Goal: Use online tool/utility: Utilize a website feature to perform a specific function

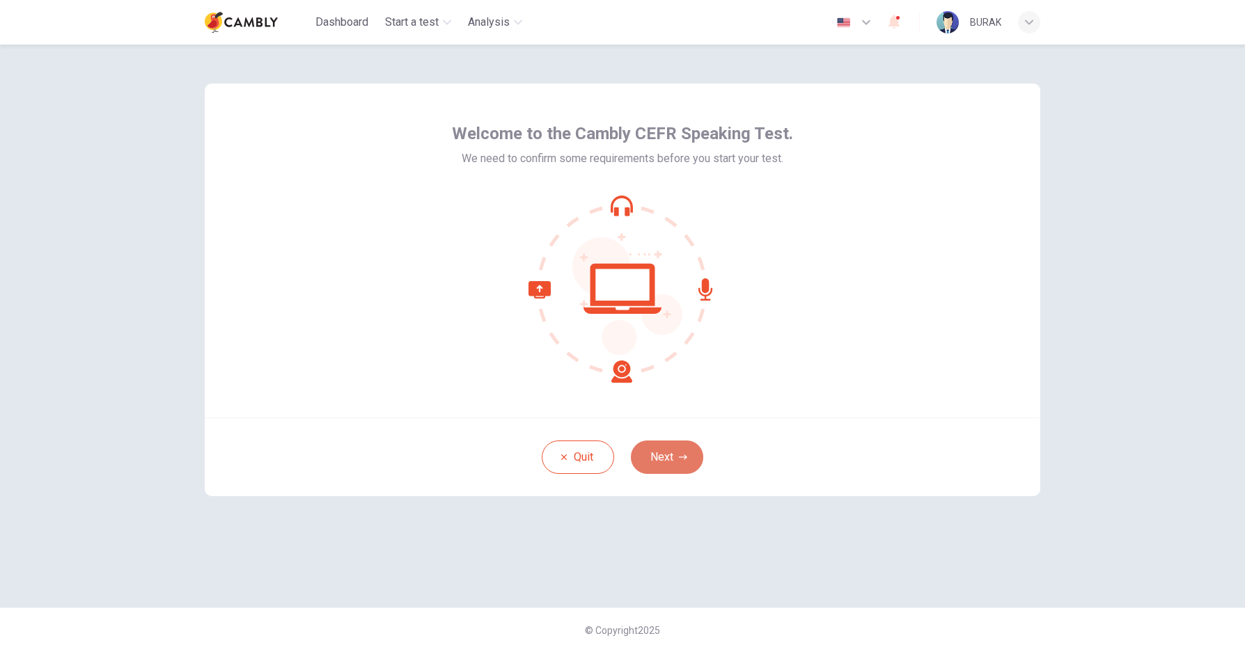
click at [663, 453] on button "Next" at bounding box center [667, 457] width 72 height 33
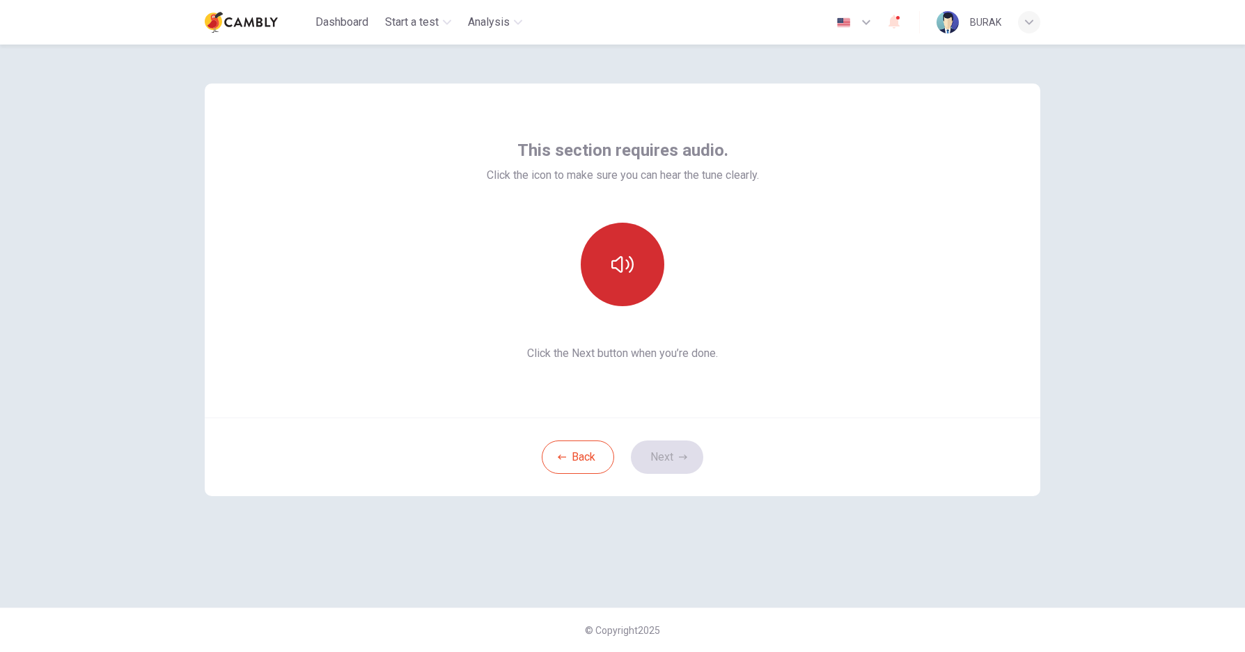
click at [639, 276] on button "button" at bounding box center [623, 265] width 84 height 84
click at [678, 451] on button "Next" at bounding box center [667, 457] width 72 height 33
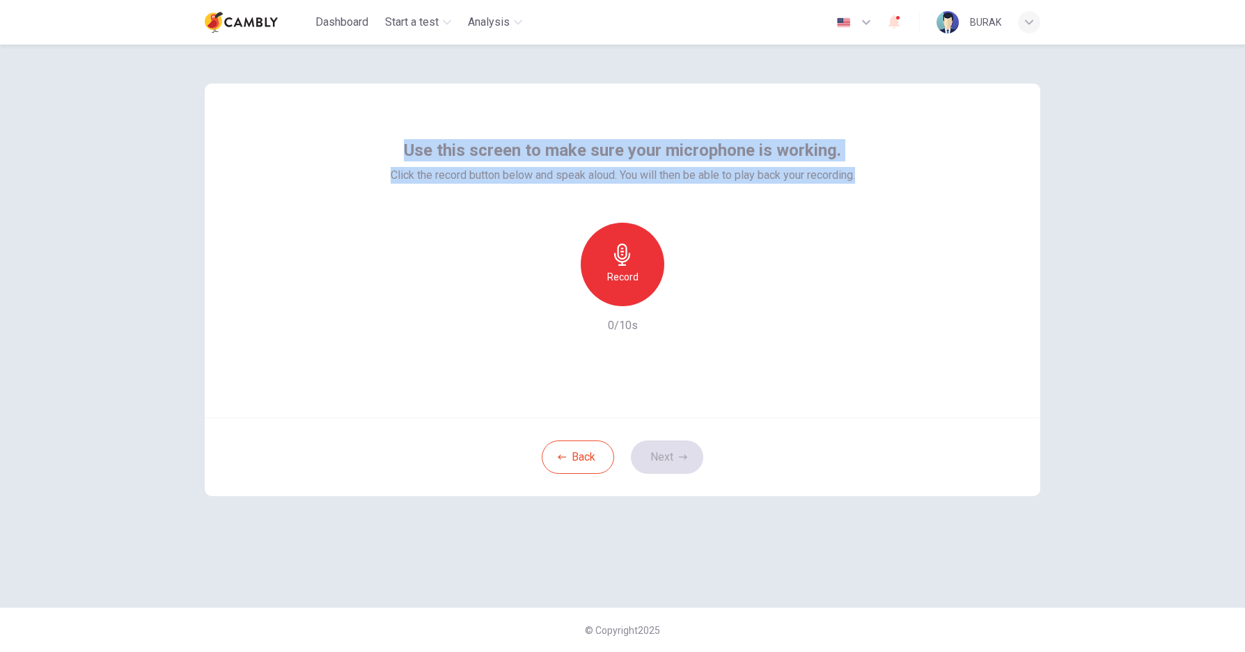
drag, startPoint x: 866, startPoint y: 175, endPoint x: 405, endPoint y: 155, distance: 461.4
click at [405, 155] on div "Use this screen to make sure your microphone is working. Click the record butto…" at bounding box center [623, 251] width 836 height 334
drag, startPoint x: 448, startPoint y: 149, endPoint x: 561, endPoint y: 136, distance: 113.5
click at [561, 136] on div "Use this screen to make sure your microphone is working. Click the record butto…" at bounding box center [623, 251] width 836 height 334
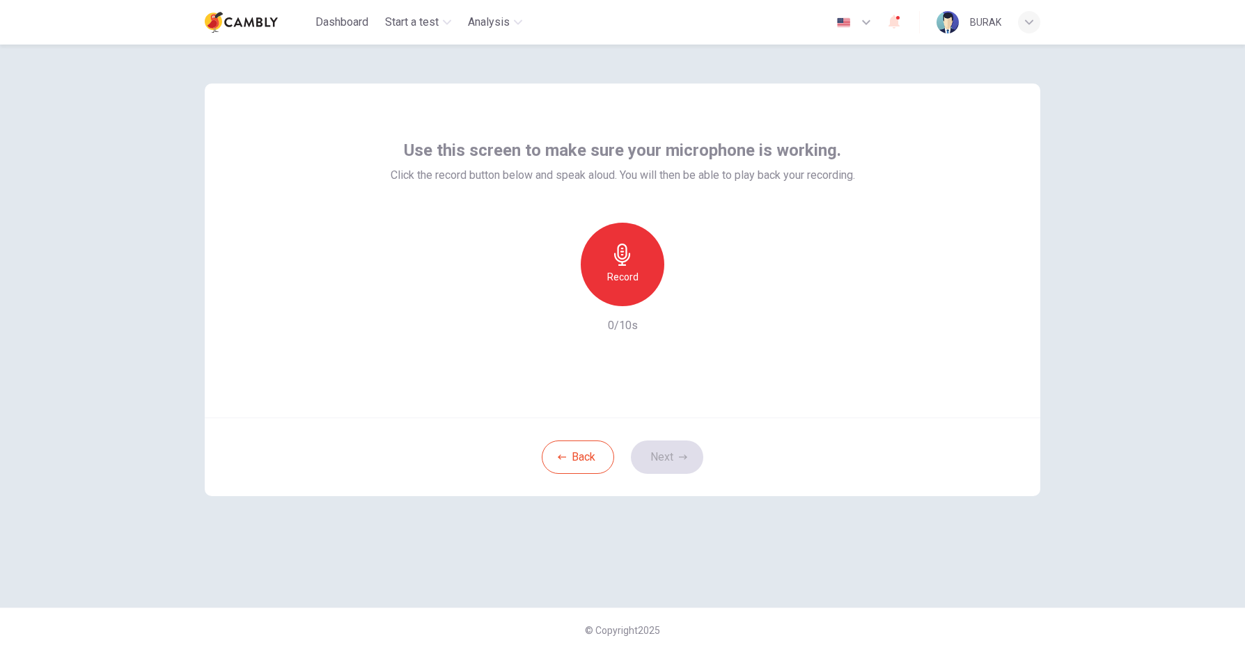
click at [613, 250] on icon "button" at bounding box center [622, 255] width 22 height 22
click at [676, 451] on button "Next" at bounding box center [667, 457] width 72 height 33
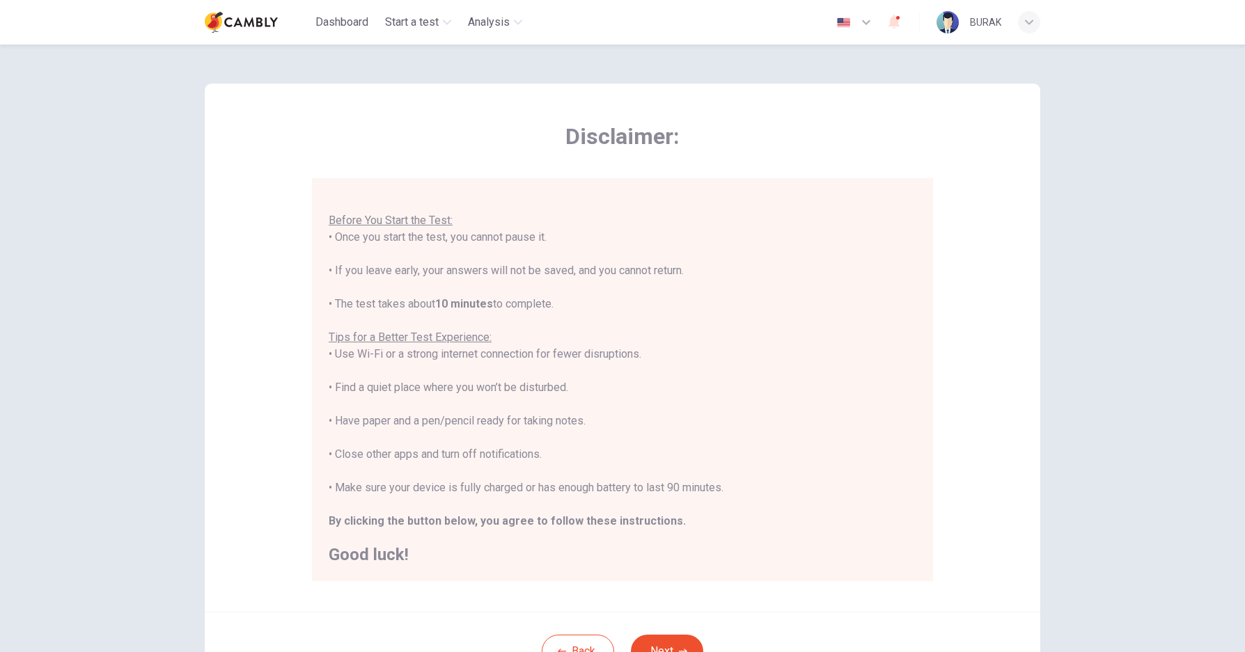
scroll to position [70, 0]
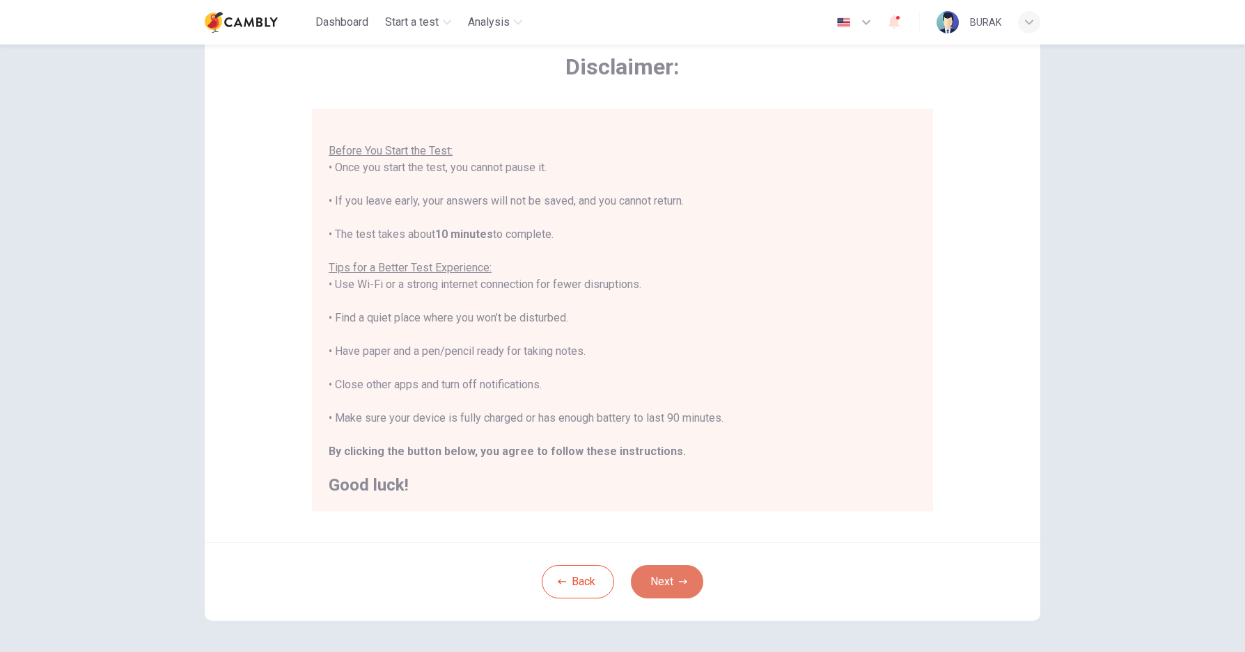
click at [662, 581] on button "Next" at bounding box center [667, 581] width 72 height 33
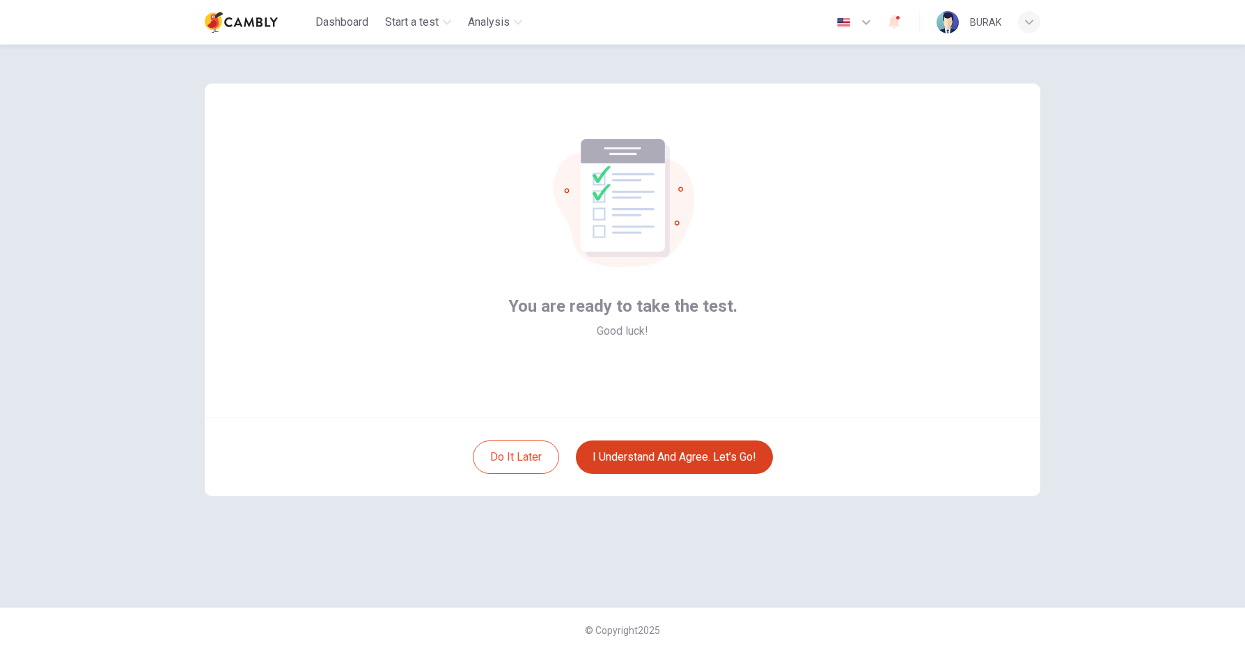
click at [668, 453] on button "I understand and agree. Let’s go!" at bounding box center [674, 457] width 197 height 33
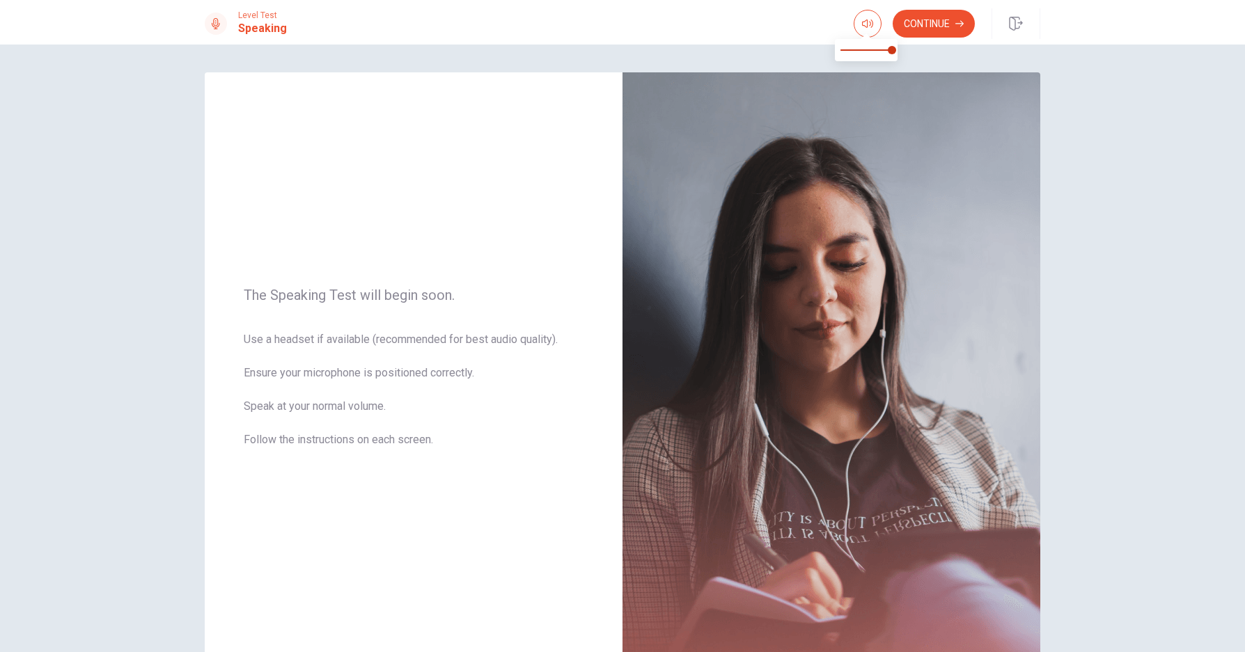
click at [866, 47] on span at bounding box center [866, 49] width 52 height 19
click at [884, 50] on span at bounding box center [866, 49] width 52 height 19
type input "*"
drag, startPoint x: 885, startPoint y: 52, endPoint x: 894, endPoint y: 54, distance: 9.5
click at [891, 54] on span at bounding box center [887, 50] width 8 height 8
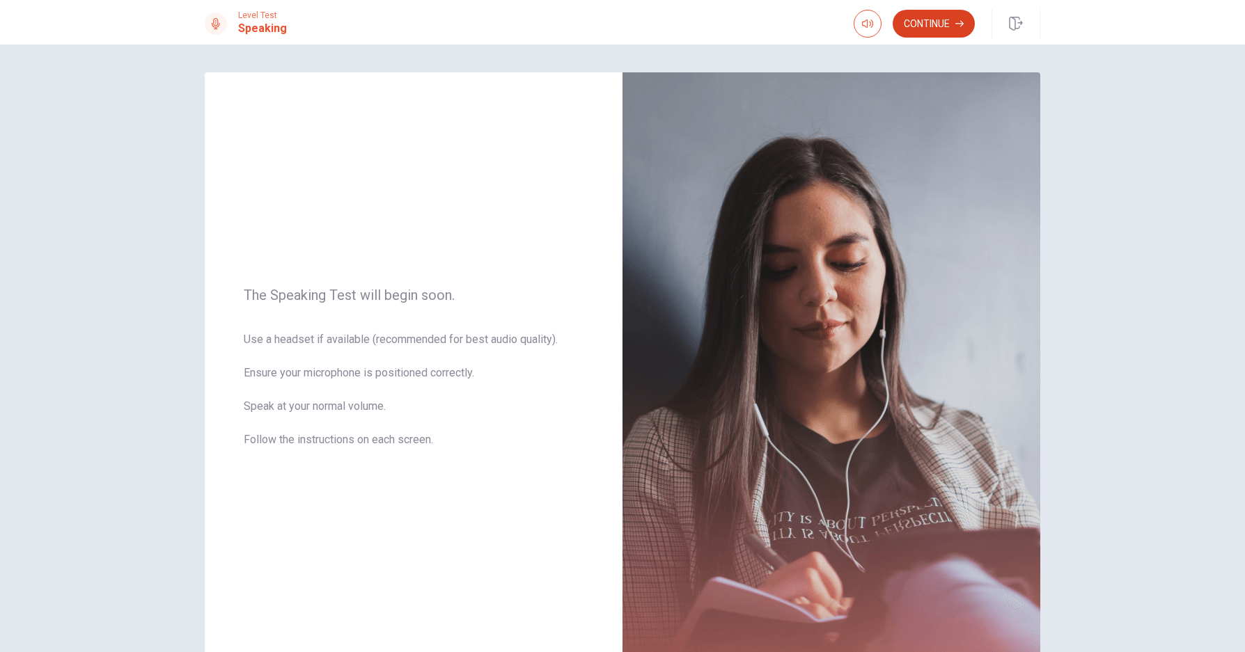
click at [911, 29] on button "Continue" at bounding box center [934, 24] width 82 height 28
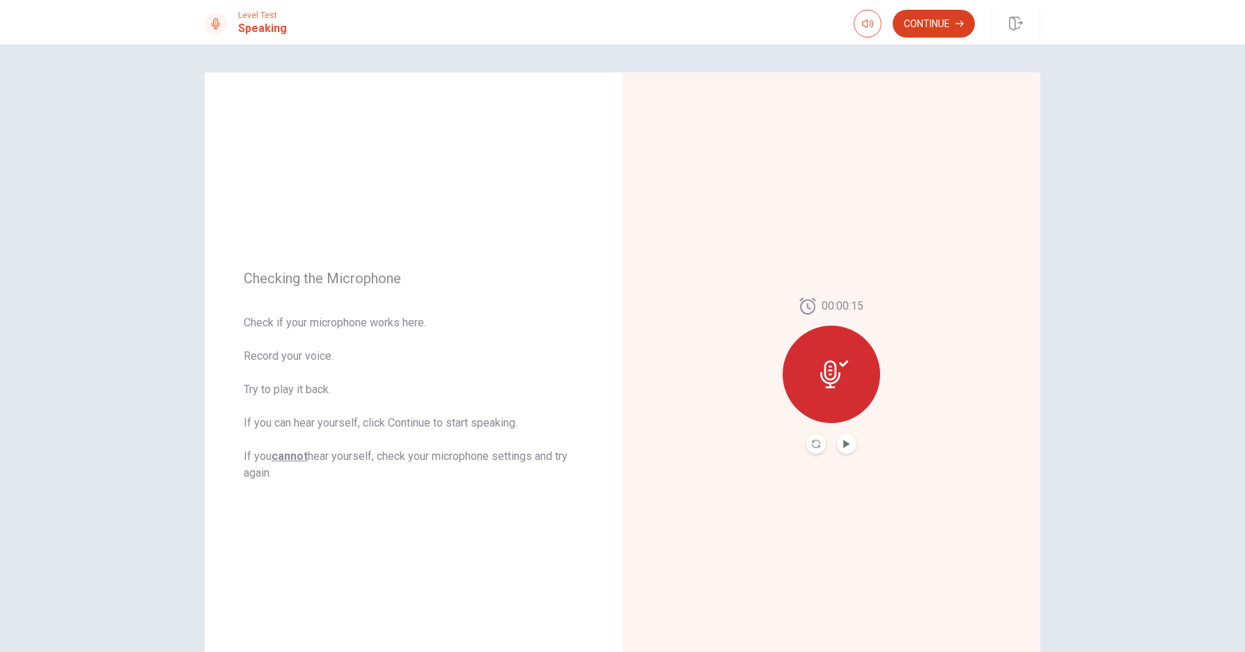
click at [942, 24] on button "Continue" at bounding box center [934, 24] width 82 height 28
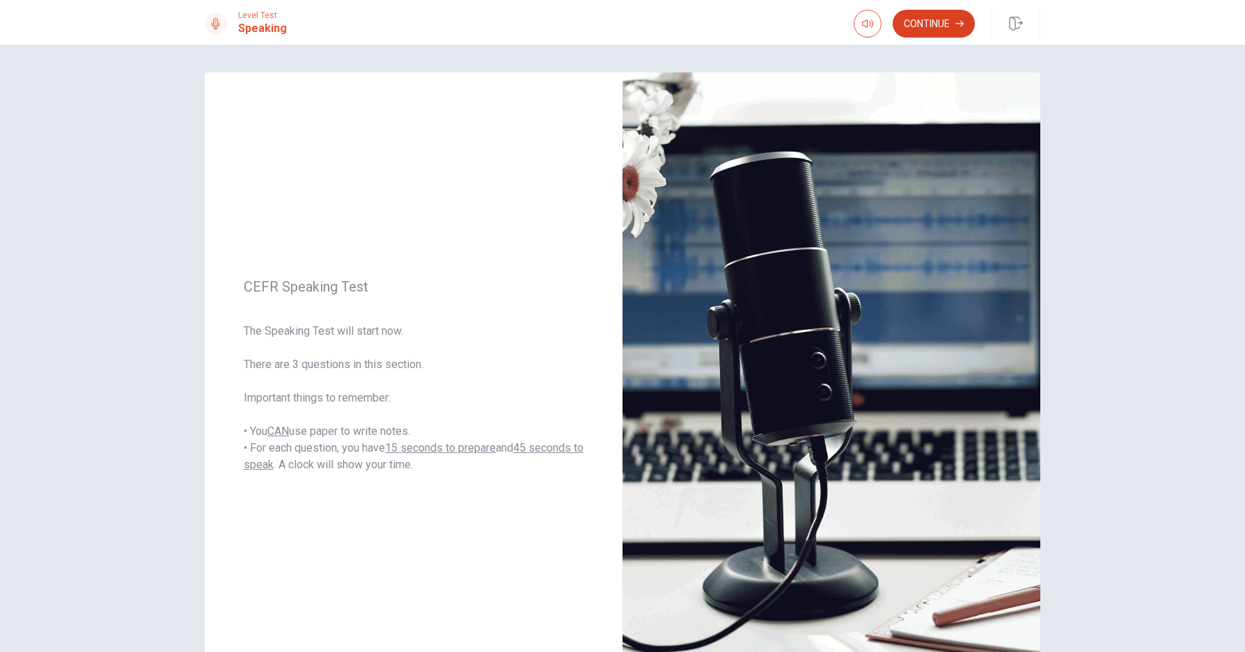
click at [925, 25] on button "Continue" at bounding box center [934, 24] width 82 height 28
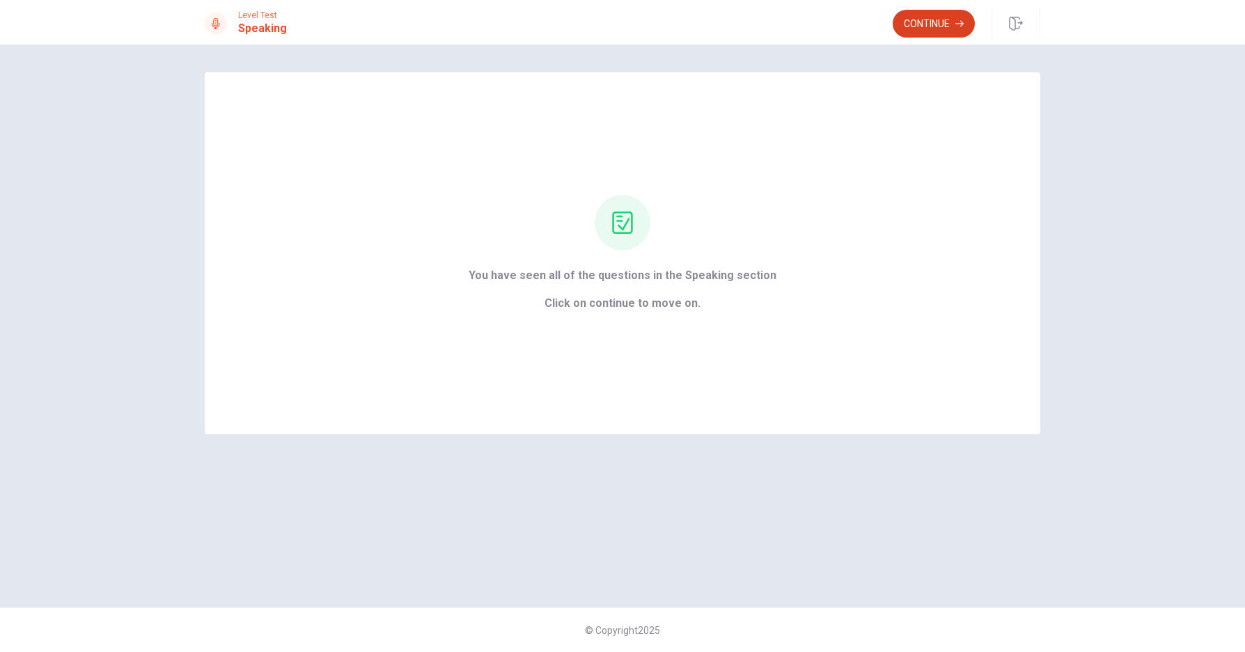
click at [922, 24] on button "Continue" at bounding box center [934, 24] width 82 height 28
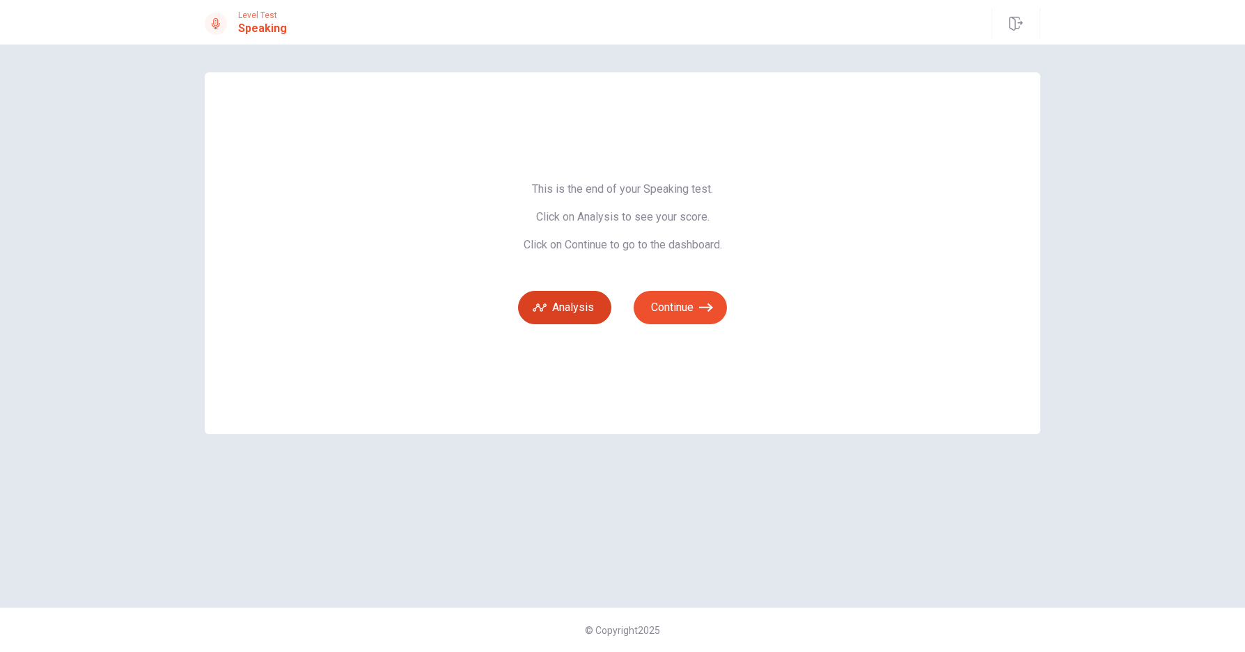
click at [578, 304] on button "Analysis" at bounding box center [564, 307] width 93 height 33
